Goal: Information Seeking & Learning: Stay updated

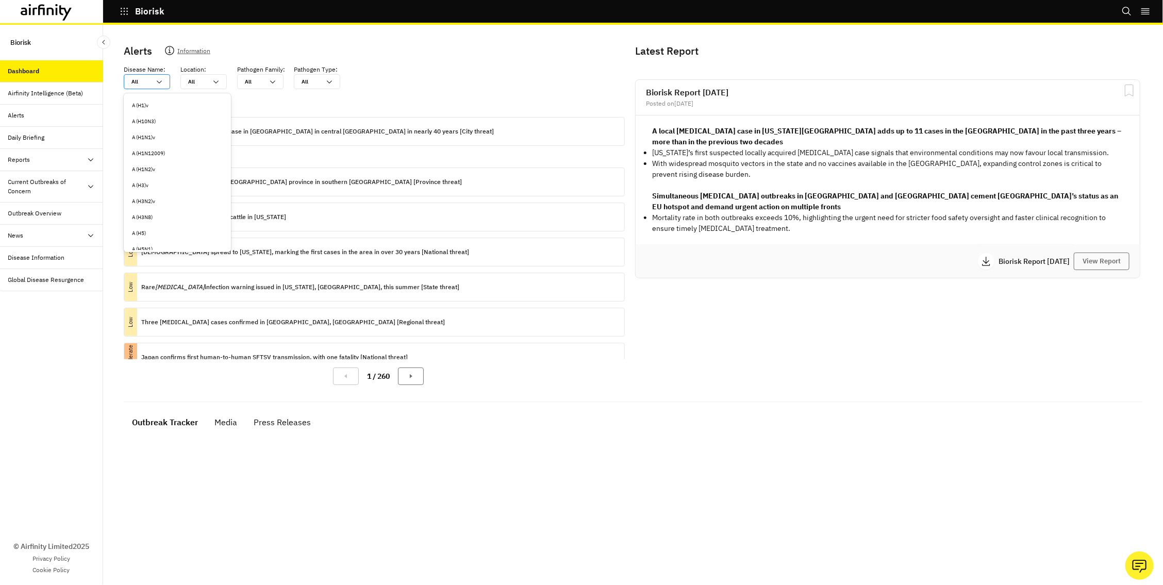
click at [146, 79] on div at bounding box center [140, 82] width 19 height 10
type input "m"
type input "ma"
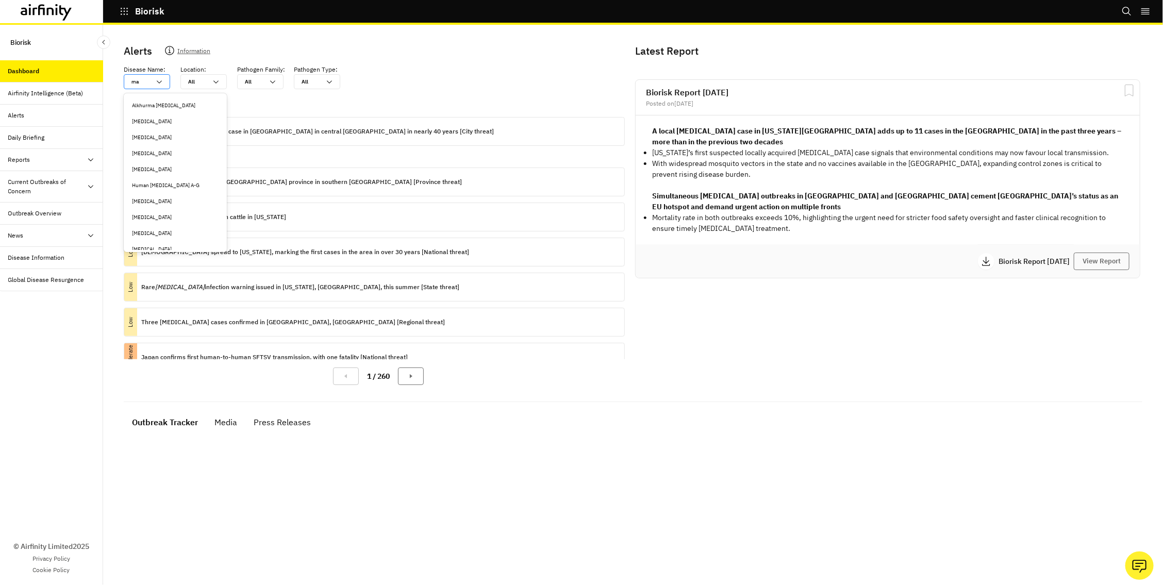
type input "mal"
type input "mala"
click at [140, 119] on div "[MEDICAL_DATA]" at bounding box center [175, 122] width 87 height 8
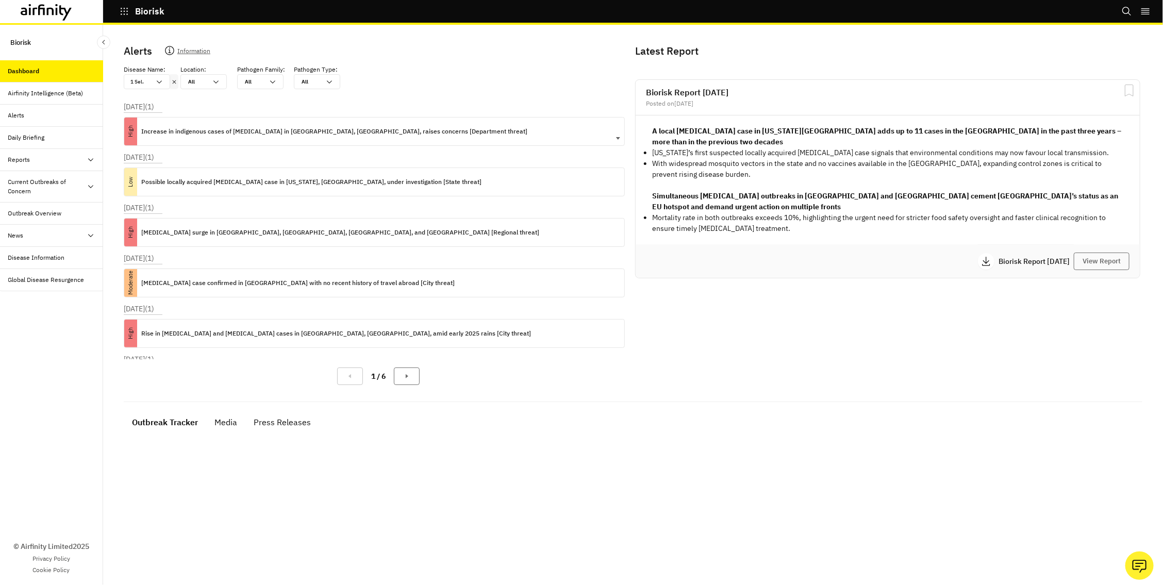
click at [257, 132] on p "Increase in indigenous cases of [MEDICAL_DATA] in [GEOGRAPHIC_DATA], [GEOGRAPHI…" at bounding box center [334, 131] width 386 height 11
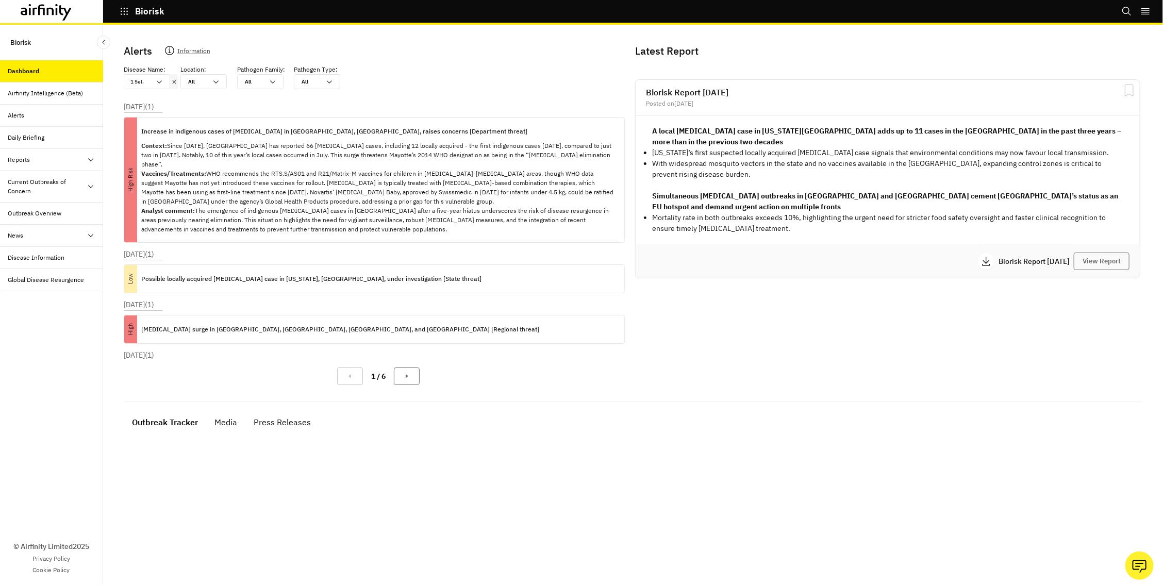
click at [172, 82] on icon at bounding box center [174, 82] width 7 height 8
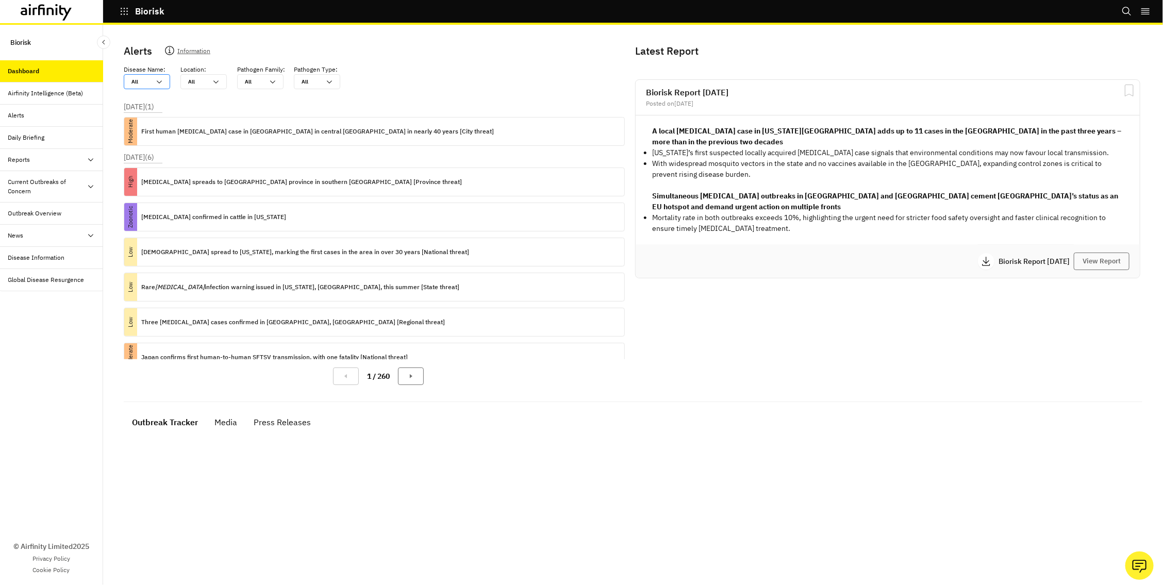
click at [145, 87] on div "All All" at bounding box center [139, 82] width 31 height 14
click at [139, 83] on div at bounding box center [140, 82] width 19 height 10
type input "b"
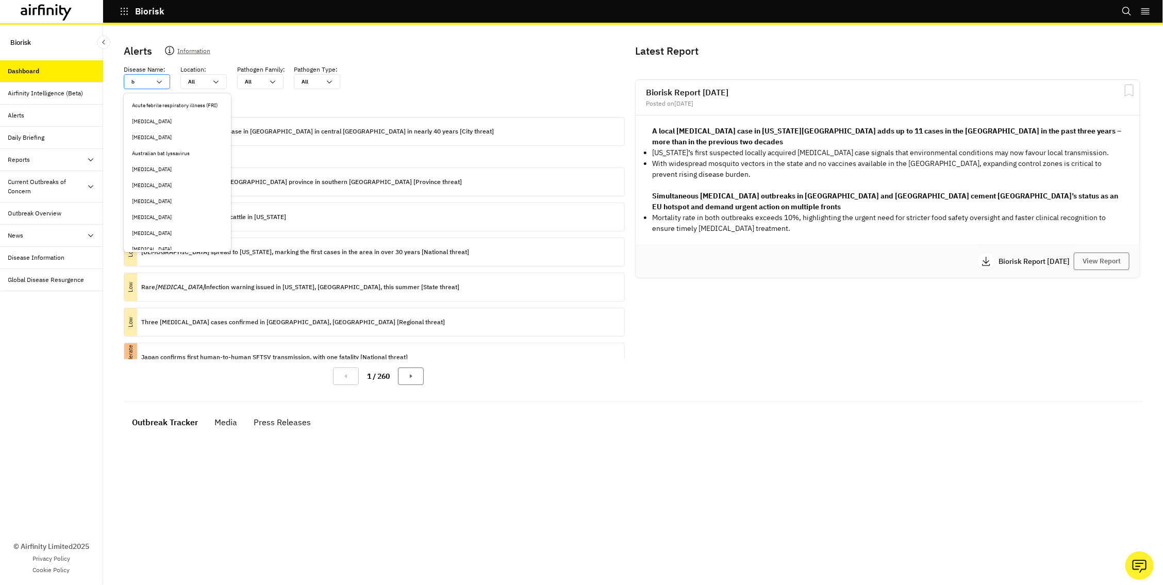
type input "bo"
type input "bot"
type input "botu"
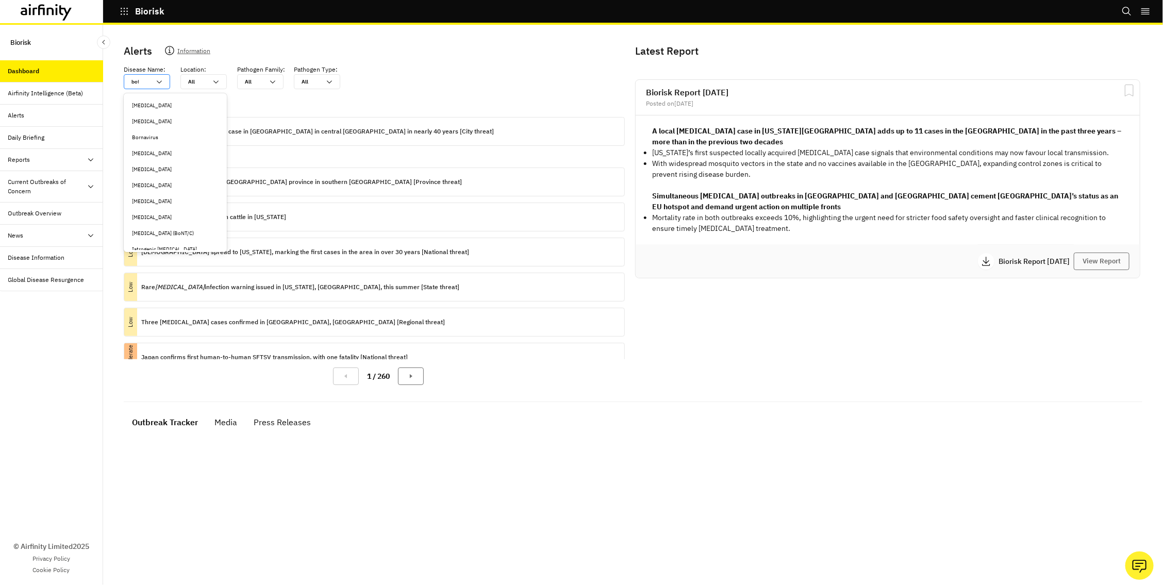
type input "botu"
click at [146, 111] on div "[MEDICAL_DATA]" at bounding box center [175, 105] width 99 height 16
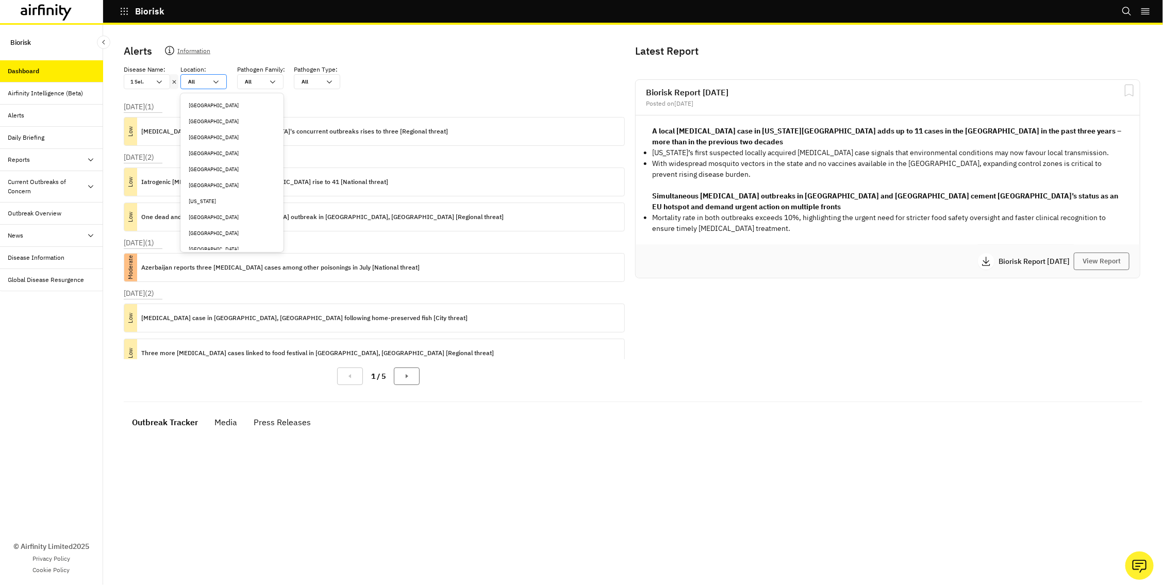
click at [201, 85] on div at bounding box center [197, 82] width 19 height 10
type input "u"
type input "uk"
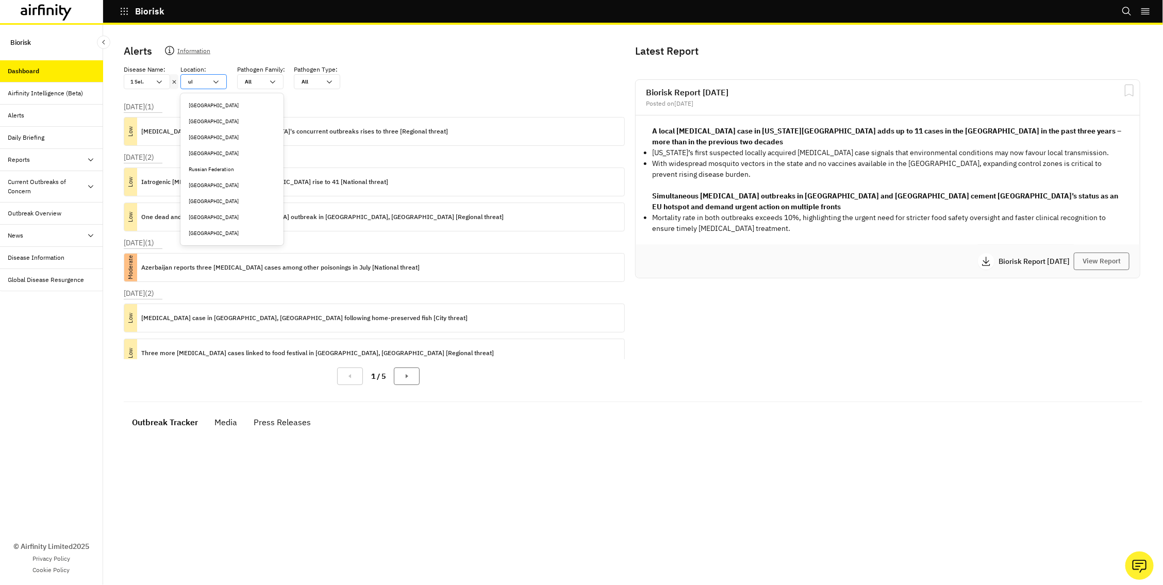
type input "ukr"
type input "ukra"
click at [216, 107] on div "[GEOGRAPHIC_DATA]" at bounding box center [232, 106] width 87 height 8
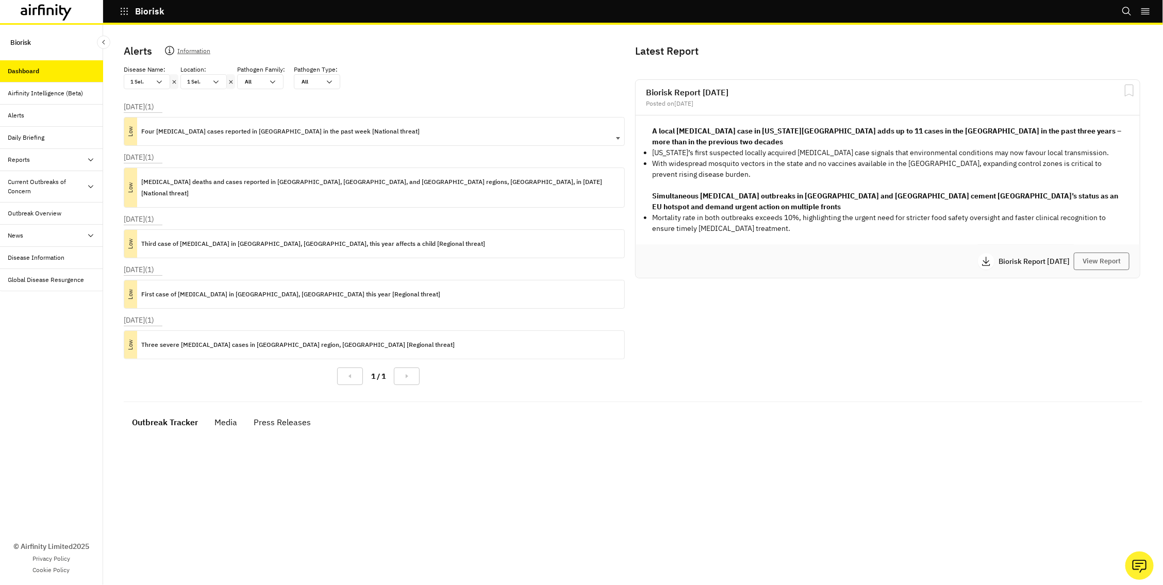
click at [178, 131] on p "Four [MEDICAL_DATA] cases reported in [GEOGRAPHIC_DATA] in the past week [Natio…" at bounding box center [280, 131] width 278 height 11
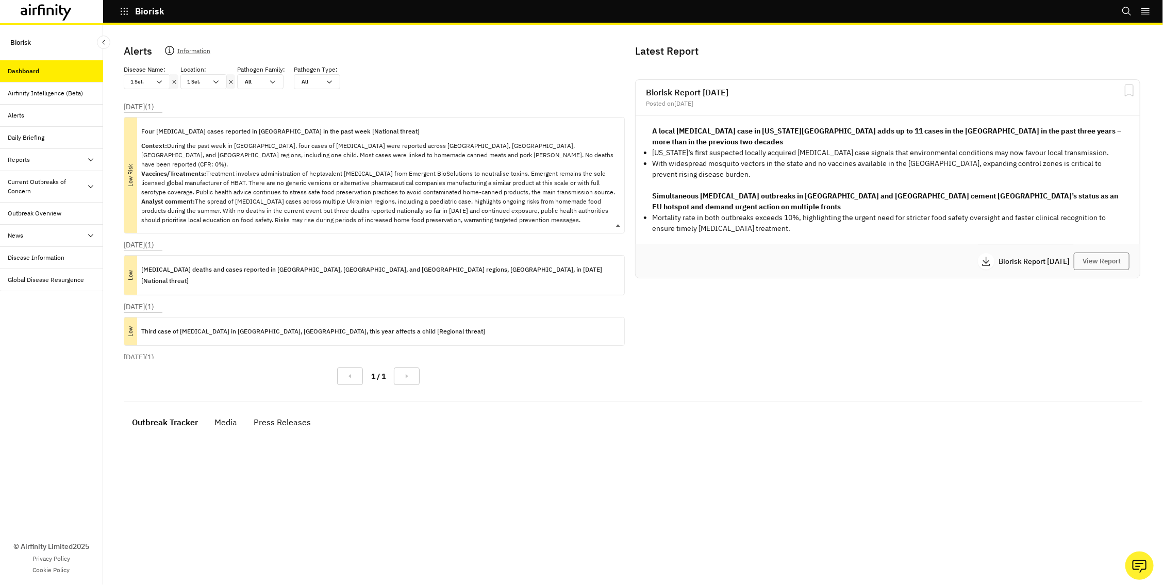
click at [178, 131] on p "Four [MEDICAL_DATA] cases reported in [GEOGRAPHIC_DATA] in the past week [Natio…" at bounding box center [280, 131] width 278 height 11
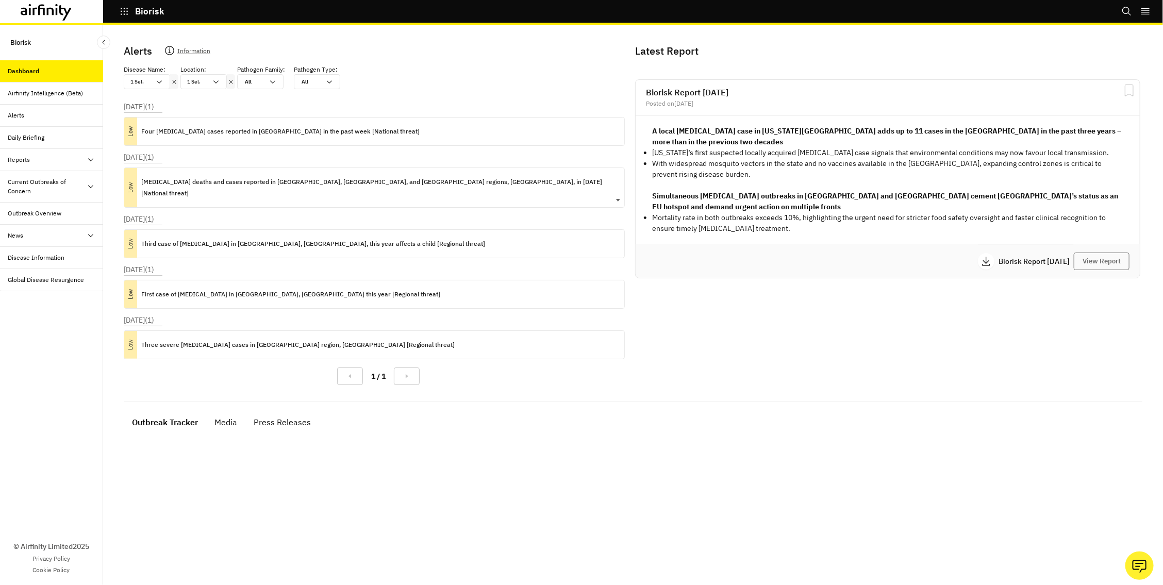
click at [192, 178] on p "[MEDICAL_DATA] deaths and cases reported in [GEOGRAPHIC_DATA], [GEOGRAPHIC_DATA…" at bounding box center [378, 187] width 475 height 23
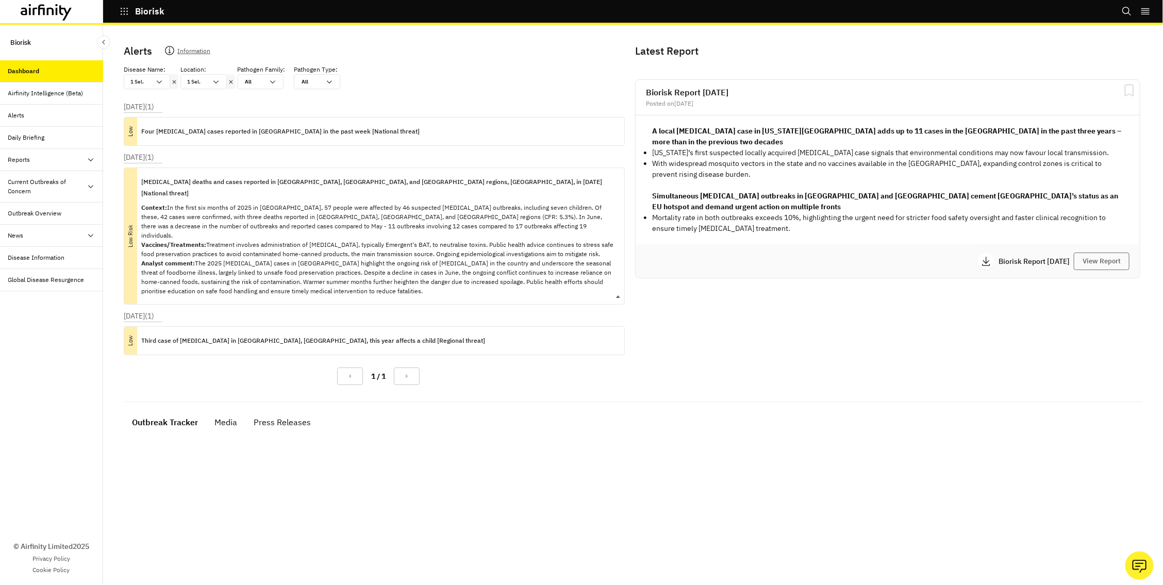
click at [192, 177] on p "[MEDICAL_DATA] deaths and cases reported in [GEOGRAPHIC_DATA], [GEOGRAPHIC_DATA…" at bounding box center [378, 187] width 475 height 23
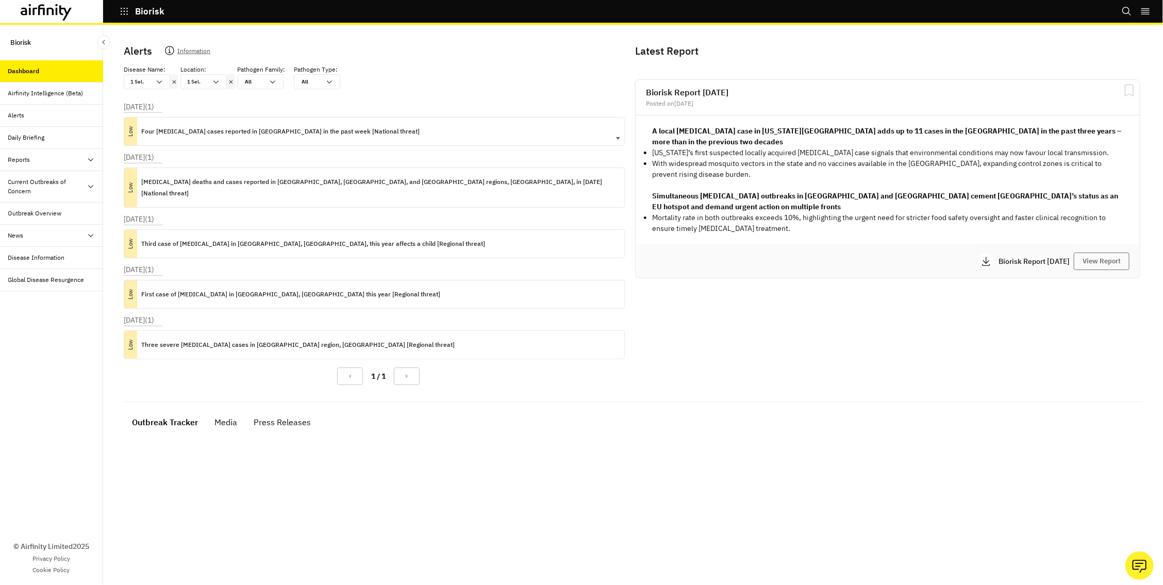
click at [250, 129] on p "Four [MEDICAL_DATA] cases reported in [GEOGRAPHIC_DATA] in the past week [Natio…" at bounding box center [280, 131] width 278 height 11
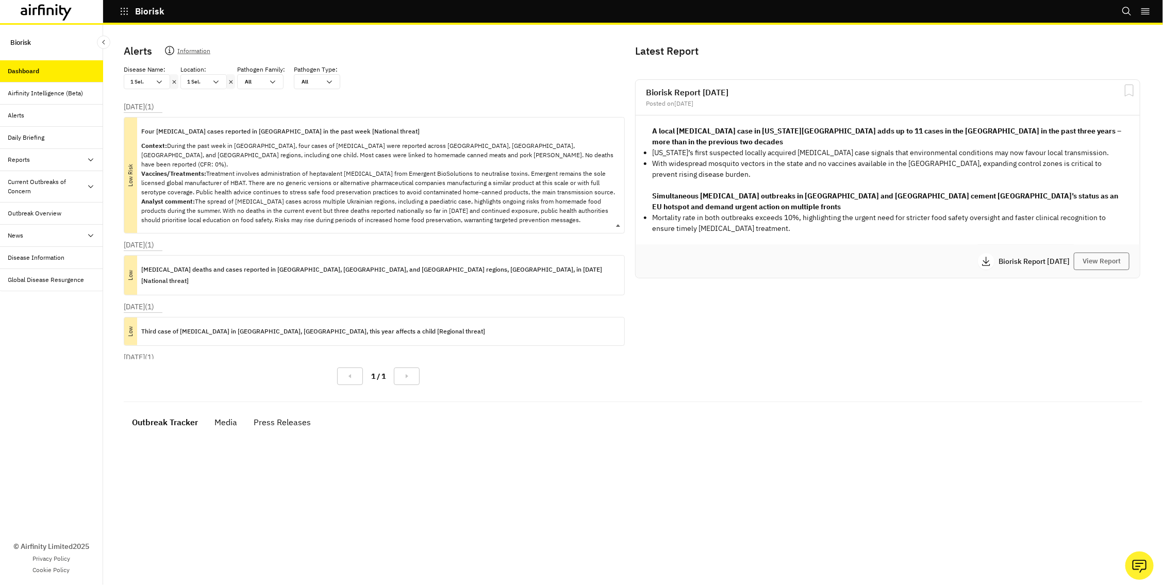
drag, startPoint x: 250, startPoint y: 129, endPoint x: 236, endPoint y: 165, distance: 39.0
click at [250, 129] on p "Four [MEDICAL_DATA] cases reported in [GEOGRAPHIC_DATA] in the past week [Natio…" at bounding box center [280, 131] width 278 height 11
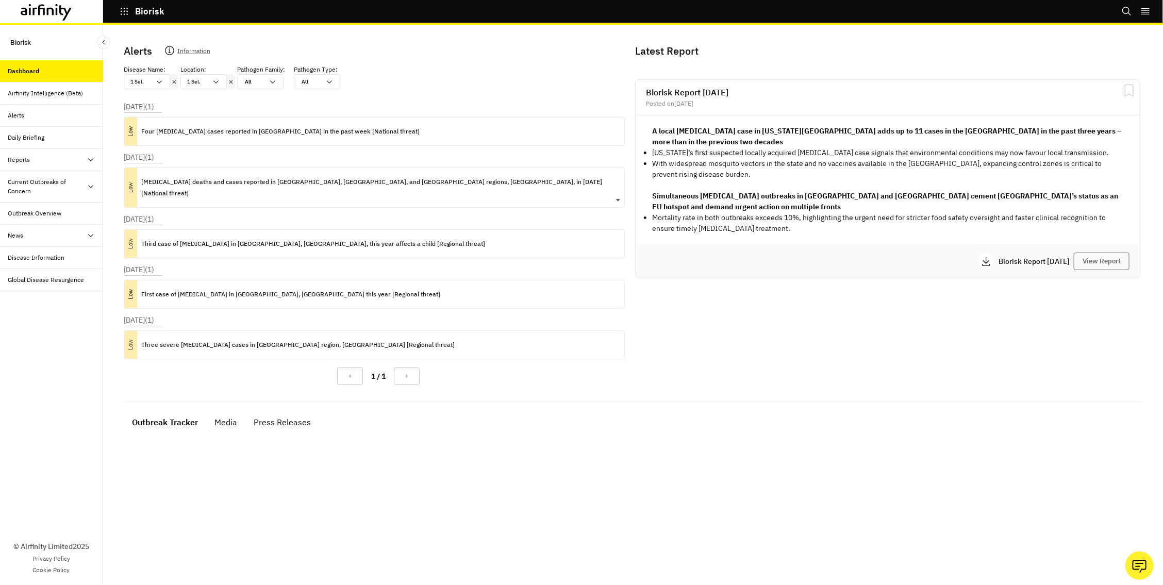
click at [206, 176] on p "[MEDICAL_DATA] deaths and cases reported in [GEOGRAPHIC_DATA], [GEOGRAPHIC_DATA…" at bounding box center [378, 187] width 475 height 23
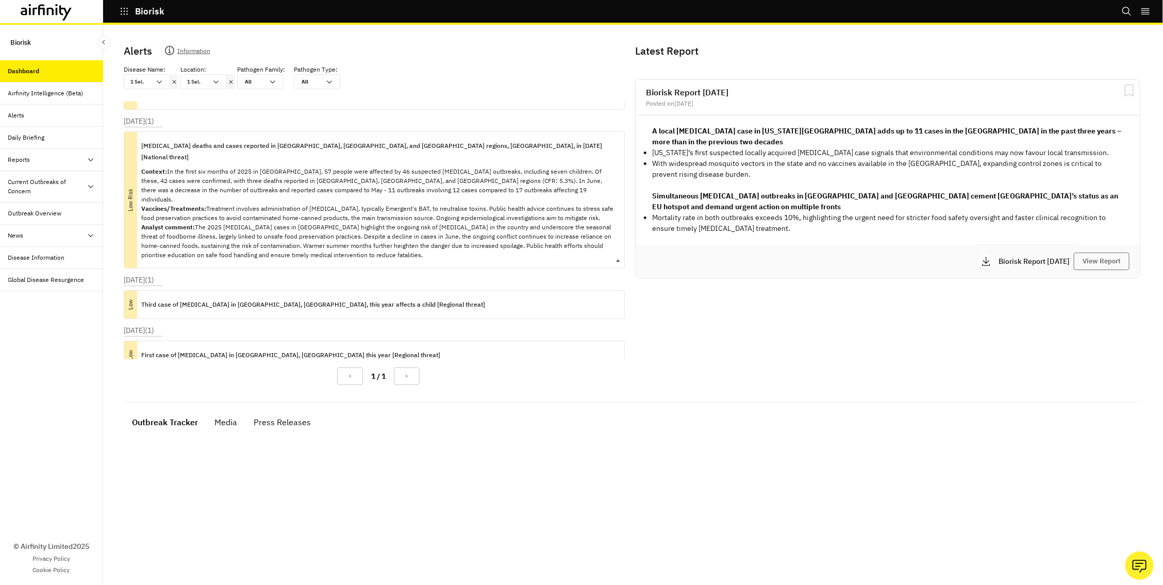
scroll to position [49, 0]
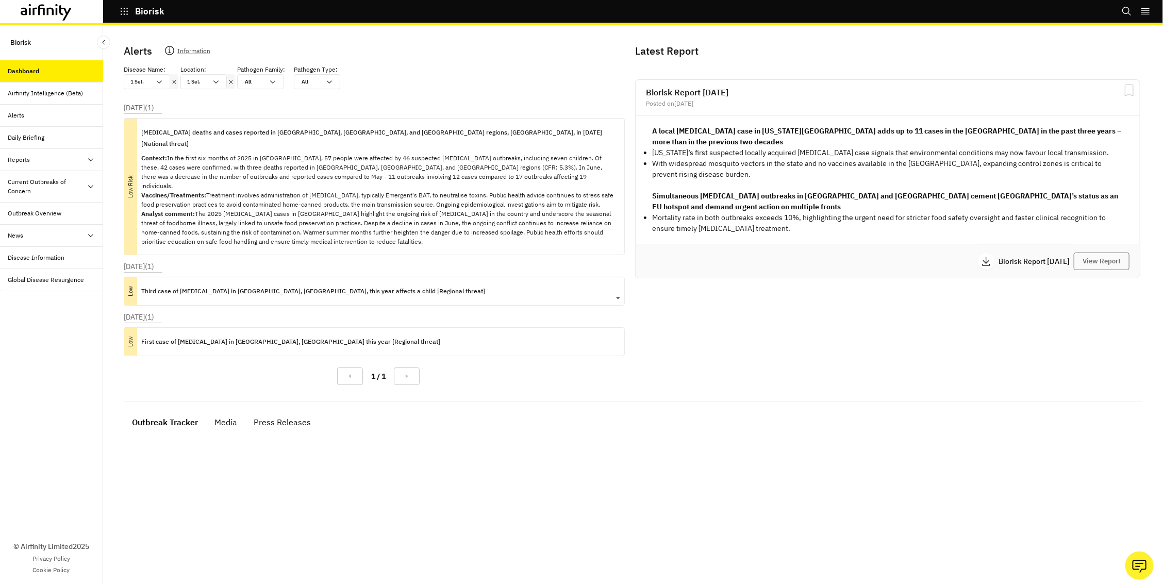
click at [291, 286] on p "Third case of [MEDICAL_DATA] in [GEOGRAPHIC_DATA], [GEOGRAPHIC_DATA], this year…" at bounding box center [313, 291] width 344 height 11
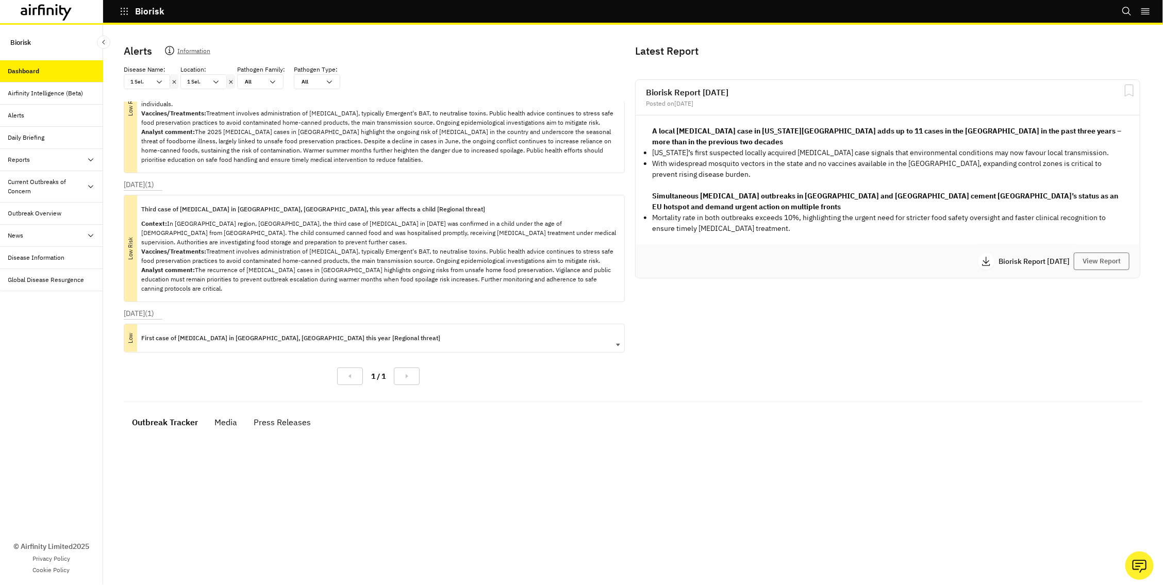
click at [275, 333] on p "First case of [MEDICAL_DATA] in [GEOGRAPHIC_DATA], [GEOGRAPHIC_DATA] this year …" at bounding box center [290, 338] width 299 height 11
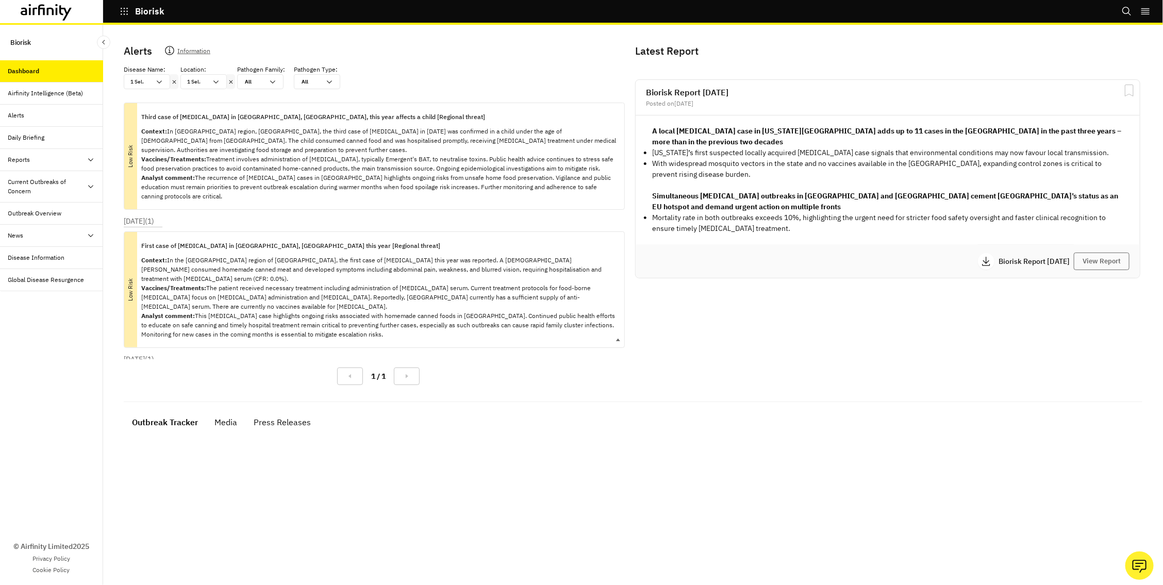
scroll to position [224, 0]
click at [171, 84] on icon at bounding box center [174, 82] width 7 height 8
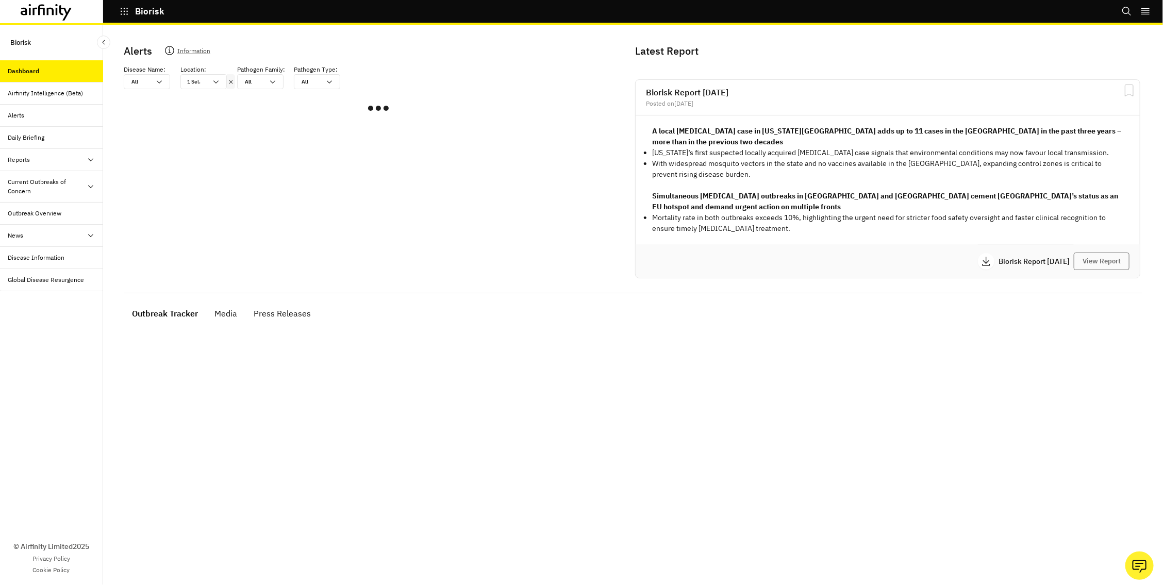
click at [229, 80] on icon at bounding box center [230, 82] width 7 height 8
click at [204, 83] on div at bounding box center [197, 82] width 19 height 10
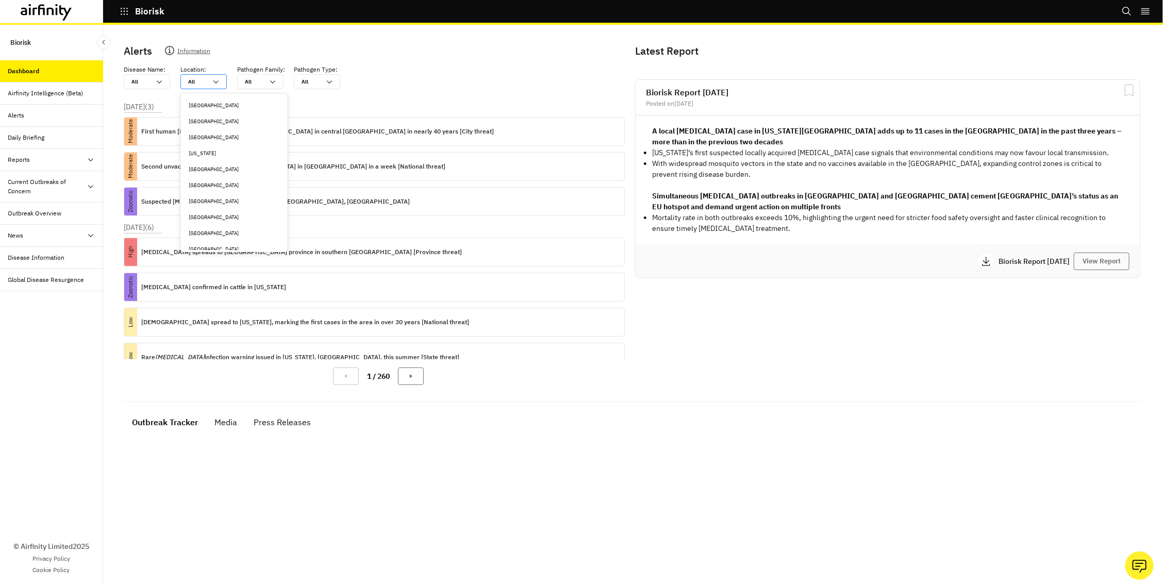
click at [193, 83] on div "All" at bounding box center [197, 82] width 19 height 8
type input "c"
type input "ch"
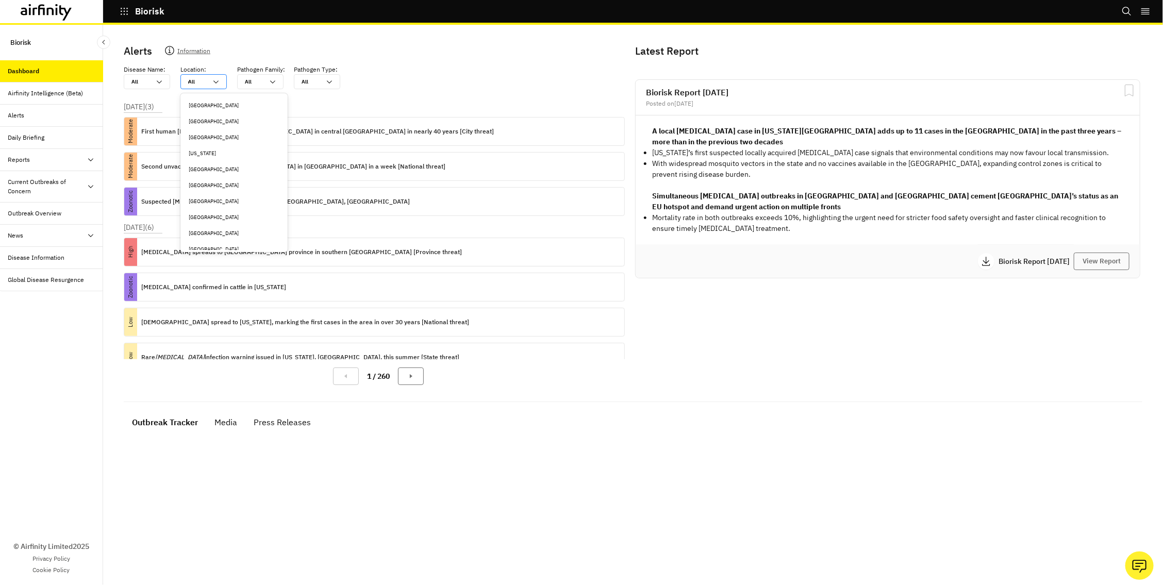
type input "ch"
type input "chi"
click at [198, 121] on div "[GEOGRAPHIC_DATA]" at bounding box center [232, 122] width 87 height 8
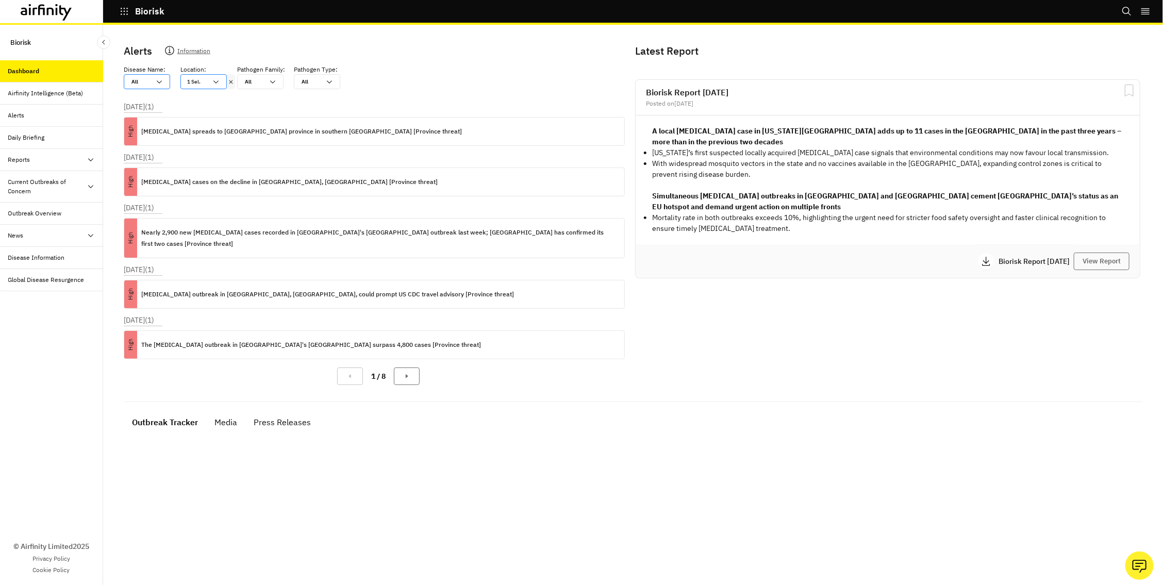
click at [141, 82] on div at bounding box center [140, 82] width 19 height 10
click at [207, 126] on p "[MEDICAL_DATA] spreads to [GEOGRAPHIC_DATA] province in southern [GEOGRAPHIC_DA…" at bounding box center [301, 131] width 321 height 11
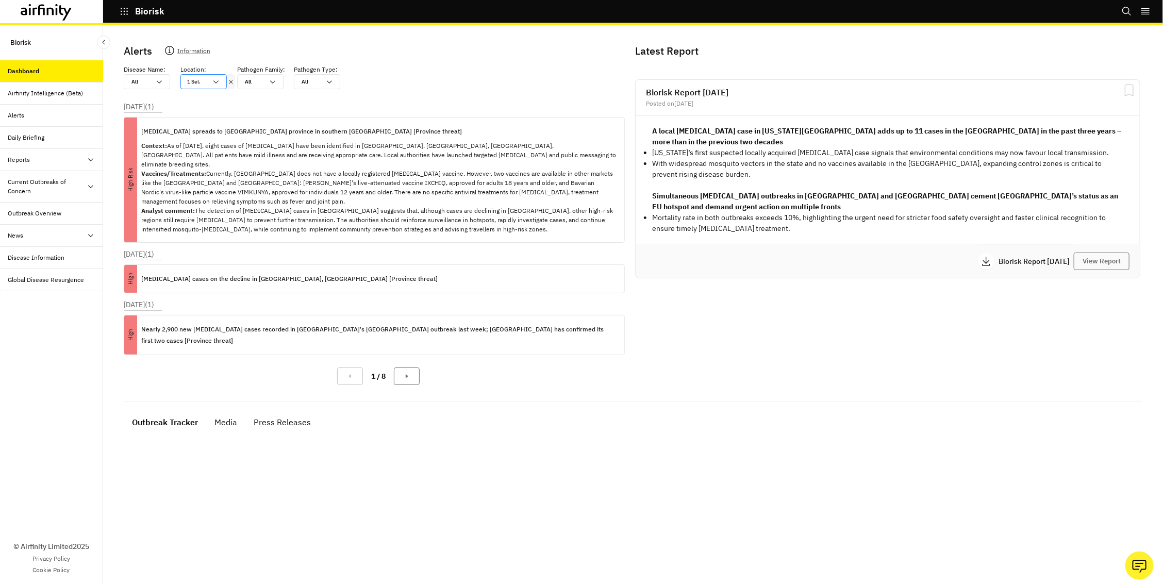
click at [232, 81] on icon at bounding box center [230, 82] width 7 height 8
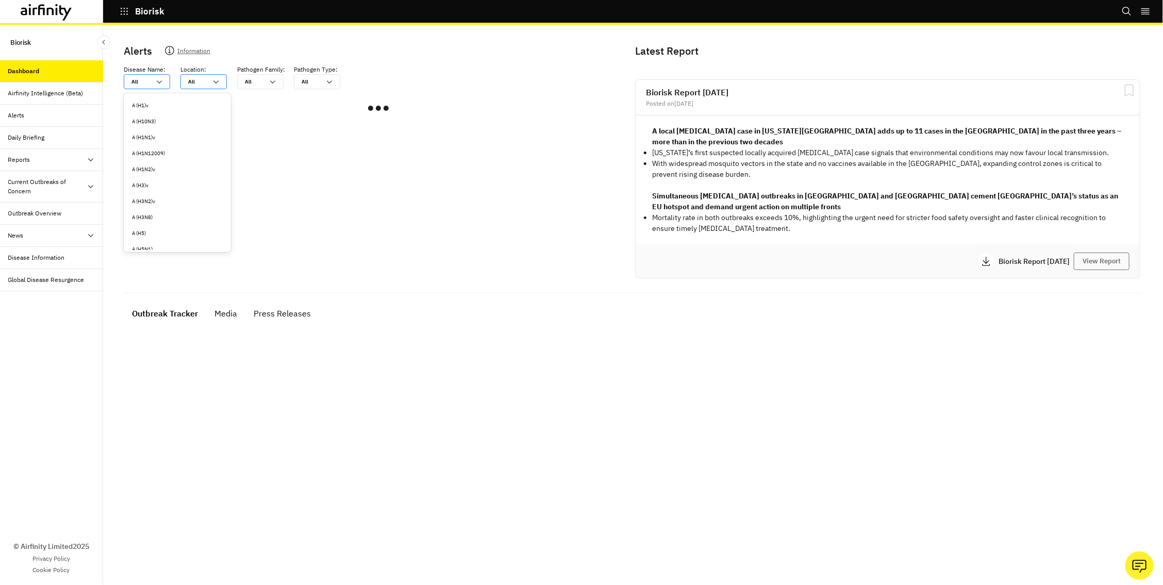
drag, startPoint x: 144, startPoint y: 83, endPoint x: 149, endPoint y: 82, distance: 5.3
click at [144, 82] on div at bounding box center [140, 82] width 19 height 10
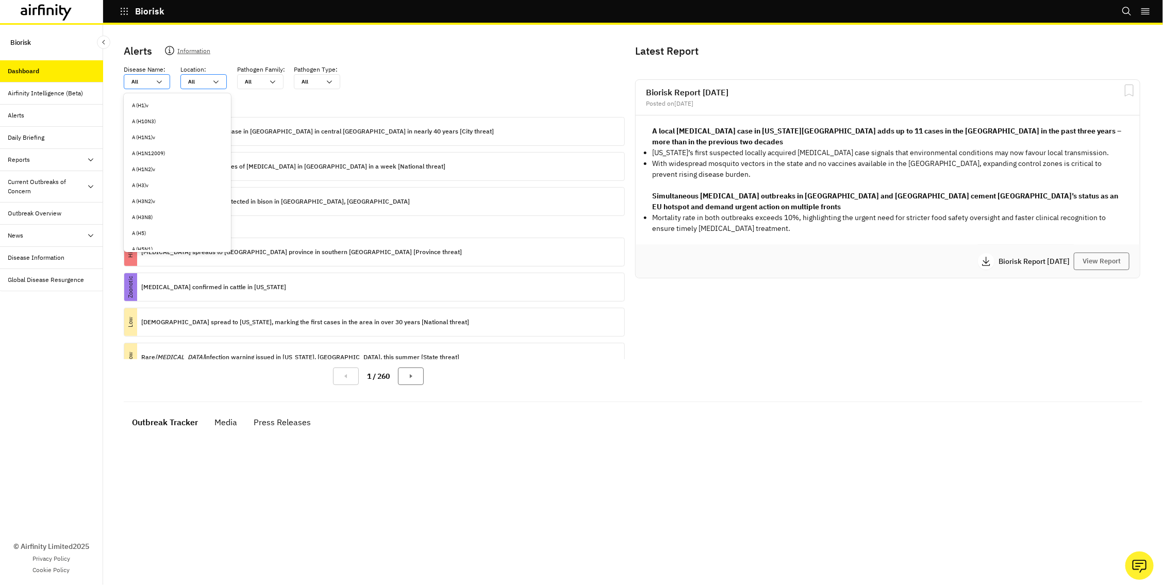
click at [198, 83] on div at bounding box center [197, 82] width 19 height 10
type input "i"
type input "it"
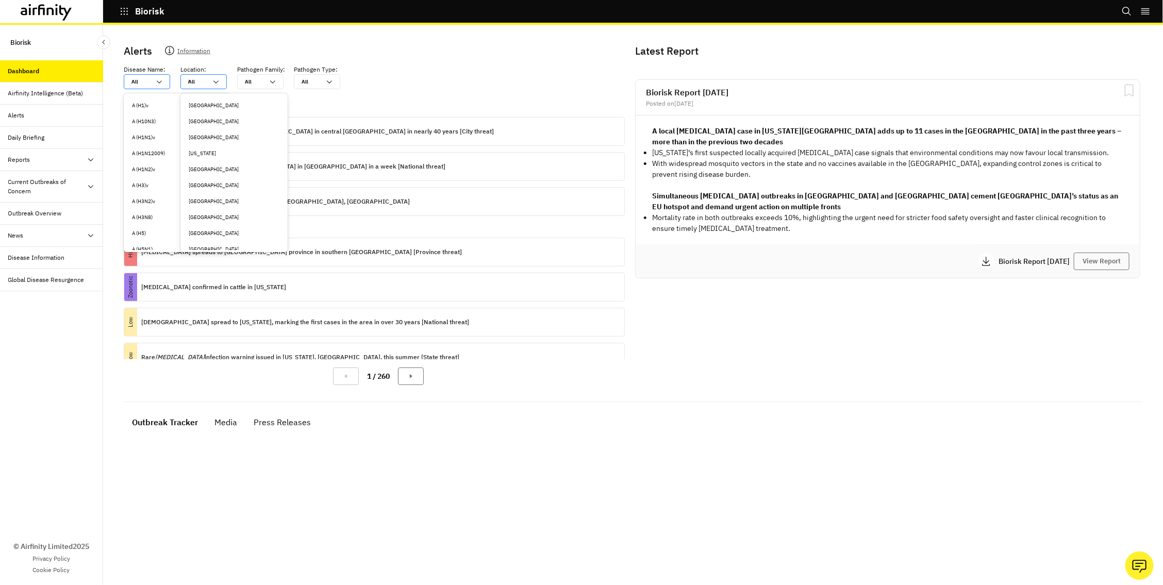
type input "ita"
click at [208, 104] on div "[GEOGRAPHIC_DATA]" at bounding box center [232, 106] width 87 height 8
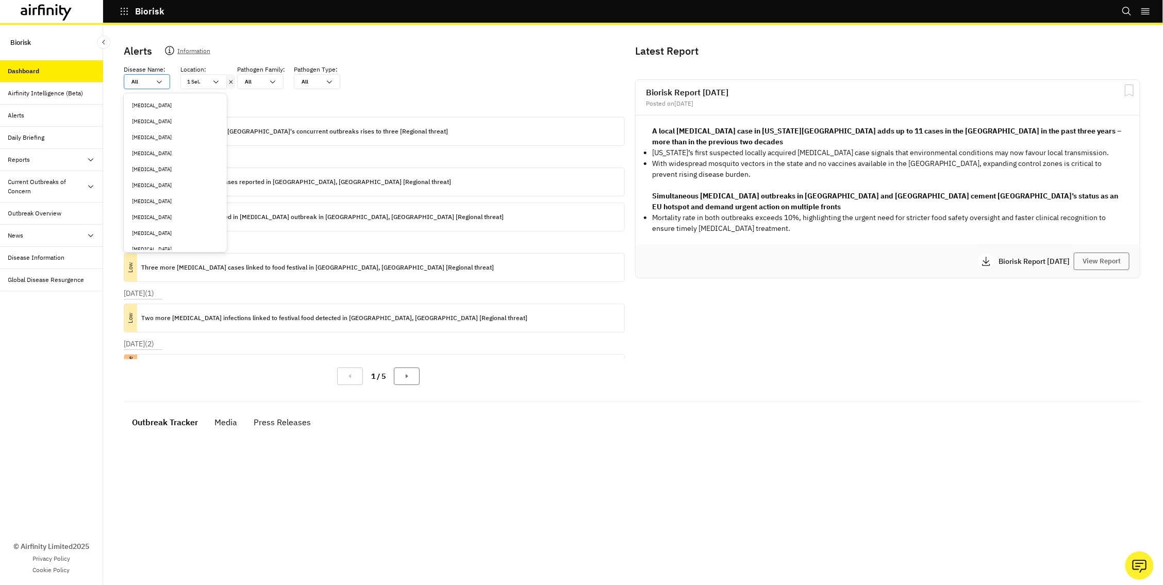
click at [393, 81] on div "Disease Name : option [MEDICAL_DATA] focused, 1 of 39. 39 results available. Us…" at bounding box center [378, 77] width 509 height 24
click at [364, 107] on div "[DATE] ( 1 ) Low [MEDICAL_DATA] death toll in [GEOGRAPHIC_DATA]'s concurrent ou…" at bounding box center [378, 127] width 509 height 51
click at [169, 88] on div "All All" at bounding box center [147, 81] width 46 height 15
click at [174, 179] on p "Two local [MEDICAL_DATA] cases reported in [GEOGRAPHIC_DATA], [GEOGRAPHIC_DATA]…" at bounding box center [296, 181] width 310 height 11
